Goal: Information Seeking & Learning: Check status

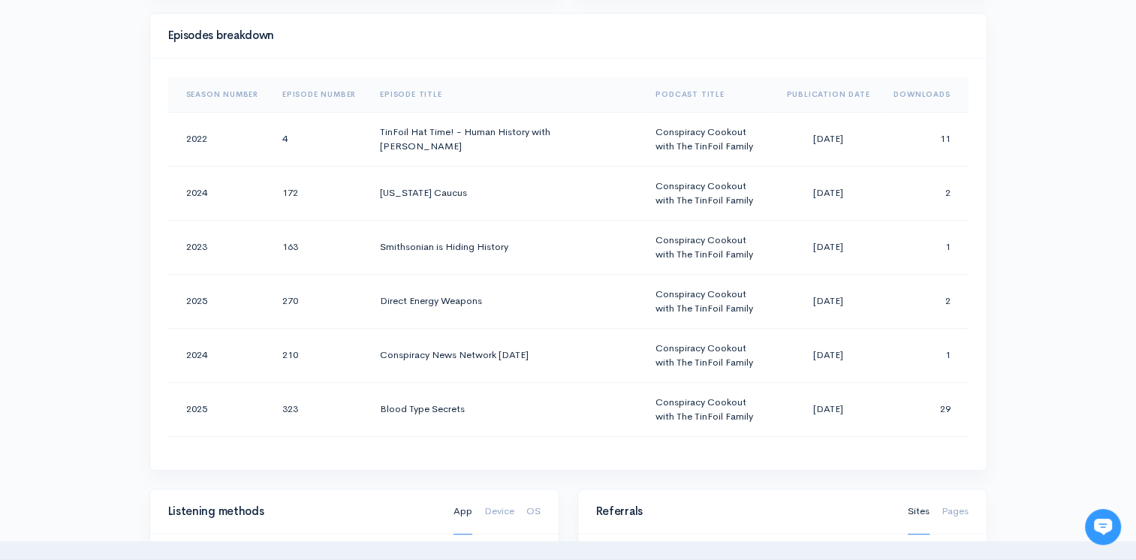
scroll to position [663, 0]
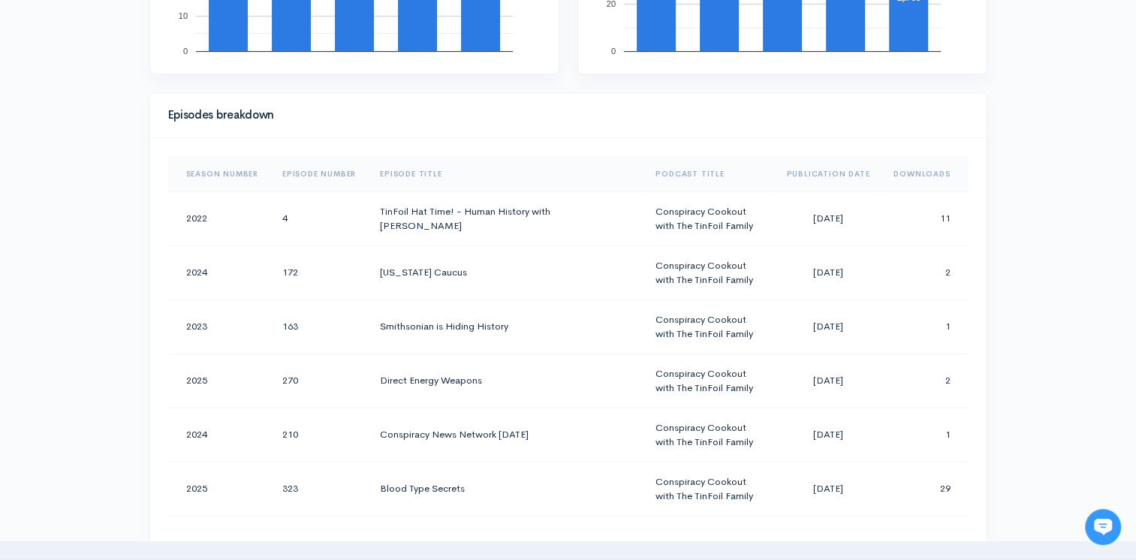
click at [916, 168] on th "Downloads" at bounding box center [924, 174] width 86 height 36
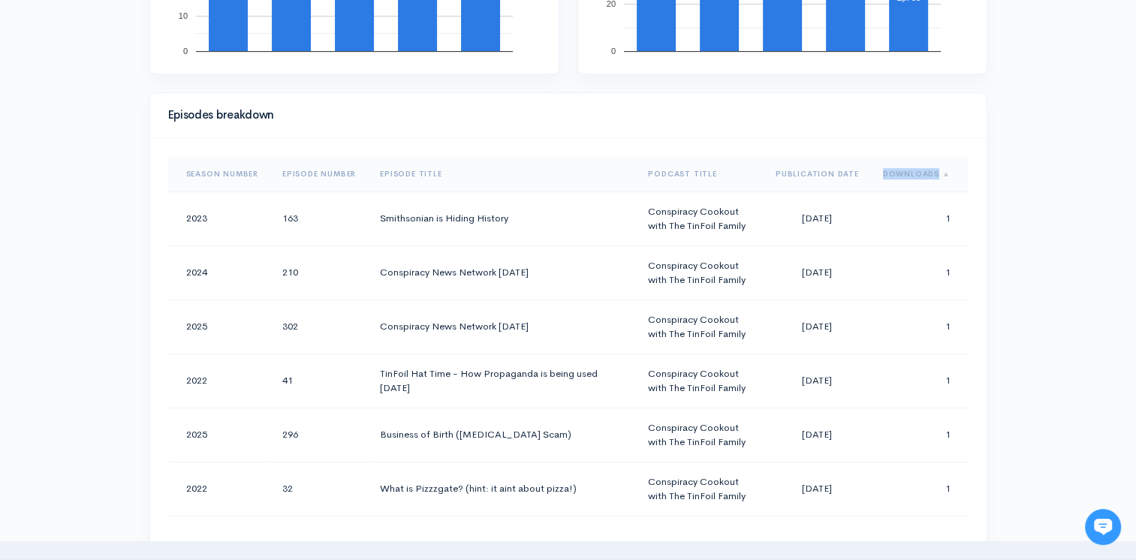
click at [916, 168] on th "Downloads" at bounding box center [920, 174] width 98 height 36
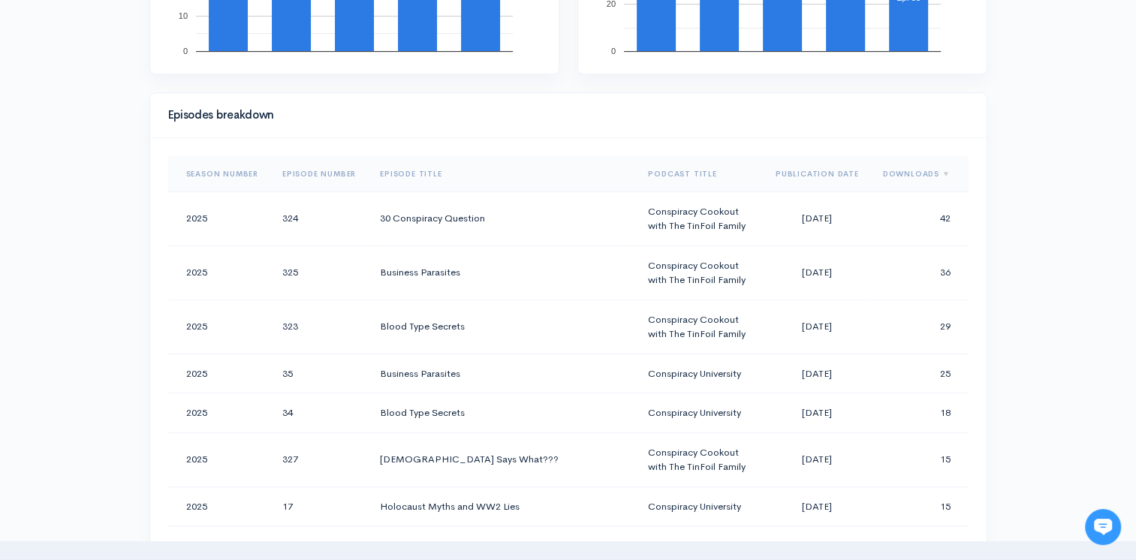
drag, startPoint x: 916, startPoint y: 168, endPoint x: 1042, endPoint y: 233, distance: 141.0
click at [1042, 233] on div "Help Notifications View all Your profile Team settings Default team Current Log…" at bounding box center [568, 400] width 1136 height 2127
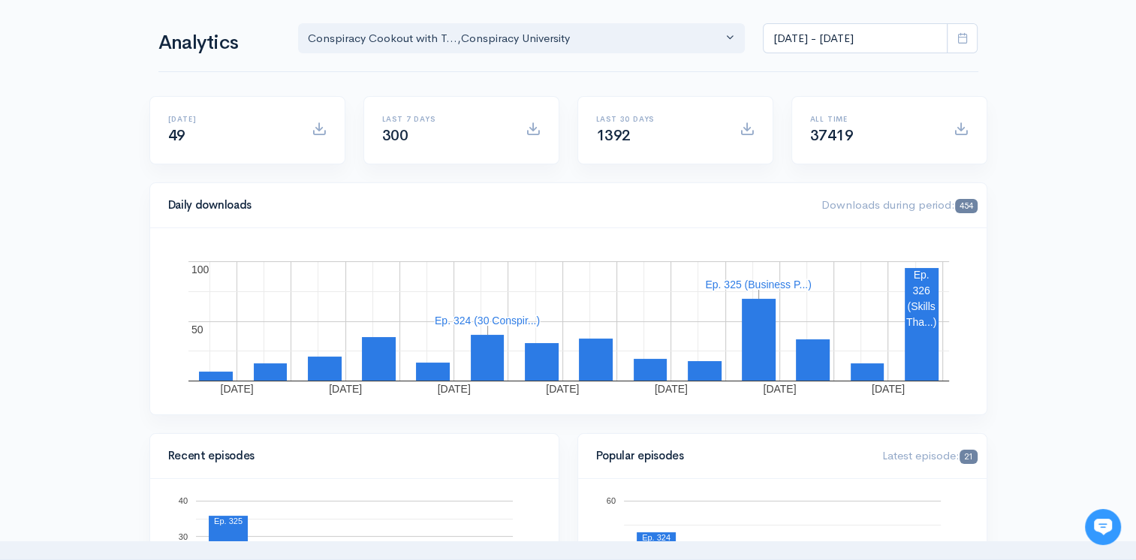
scroll to position [0, 0]
